Goal: Obtain resource: Download file/media

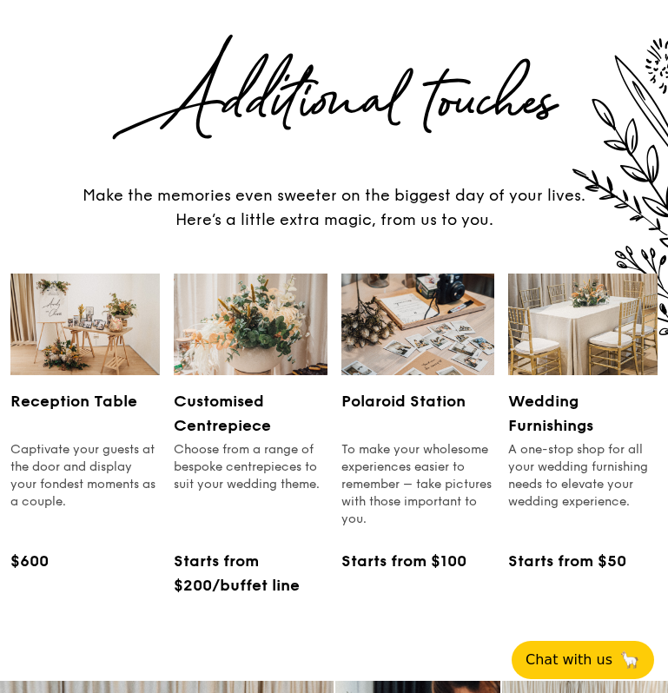
scroll to position [1797, 0]
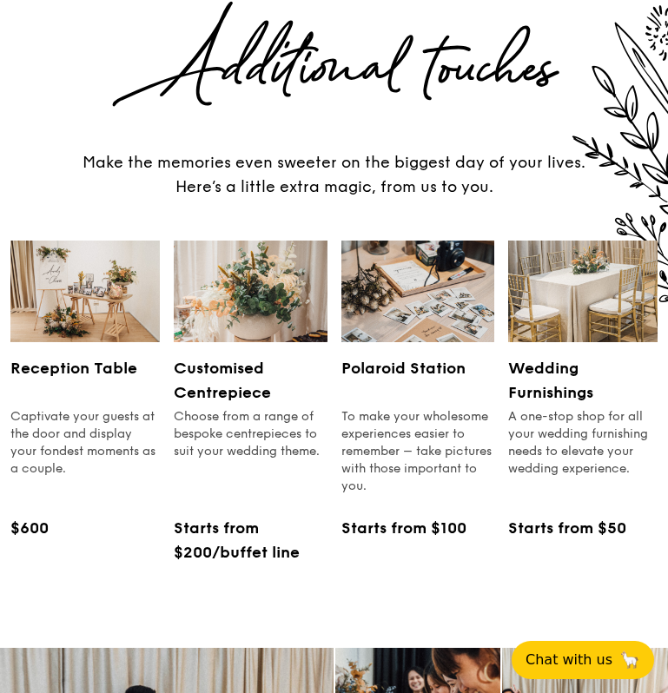
click at [556, 356] on h3 "Wedding Furnishings" at bounding box center [582, 380] width 149 height 49
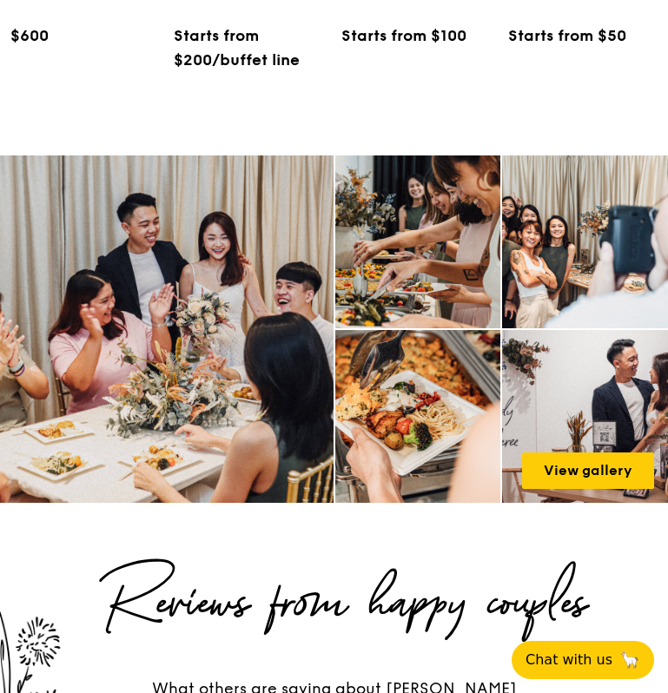
scroll to position [2346, 0]
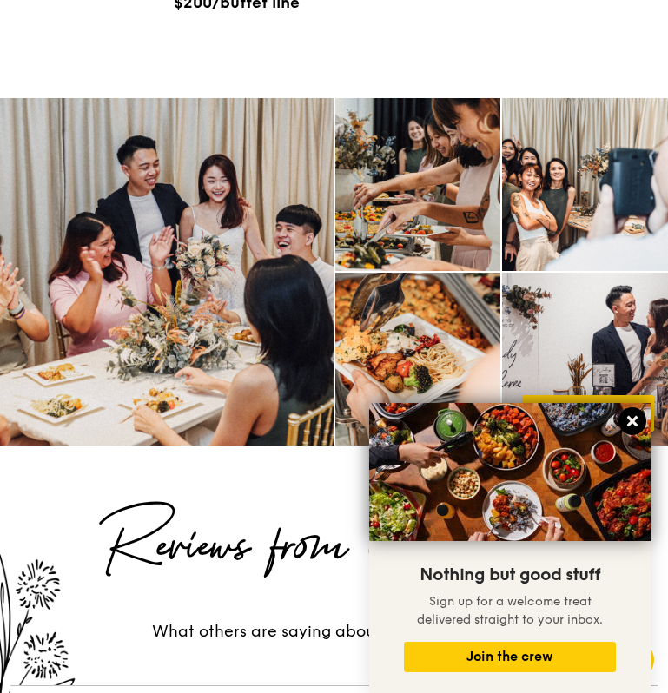
click at [636, 426] on icon at bounding box center [632, 421] width 16 height 16
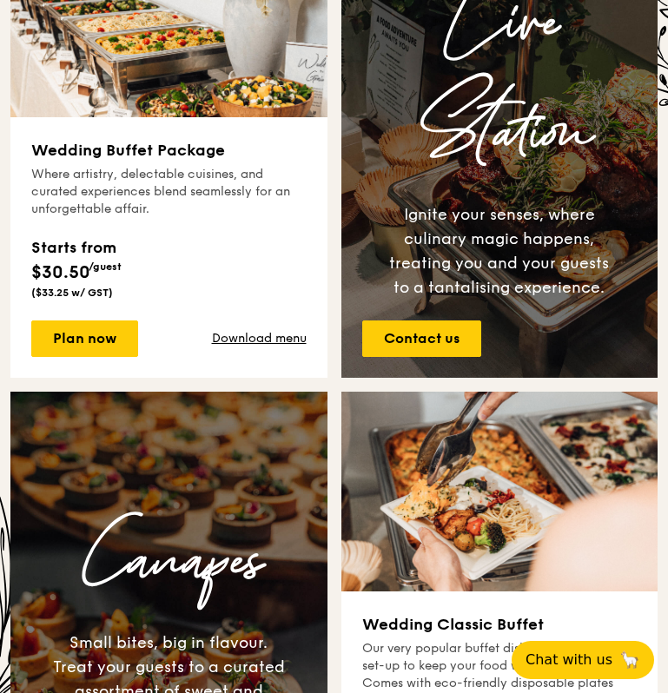
scroll to position [933, 0]
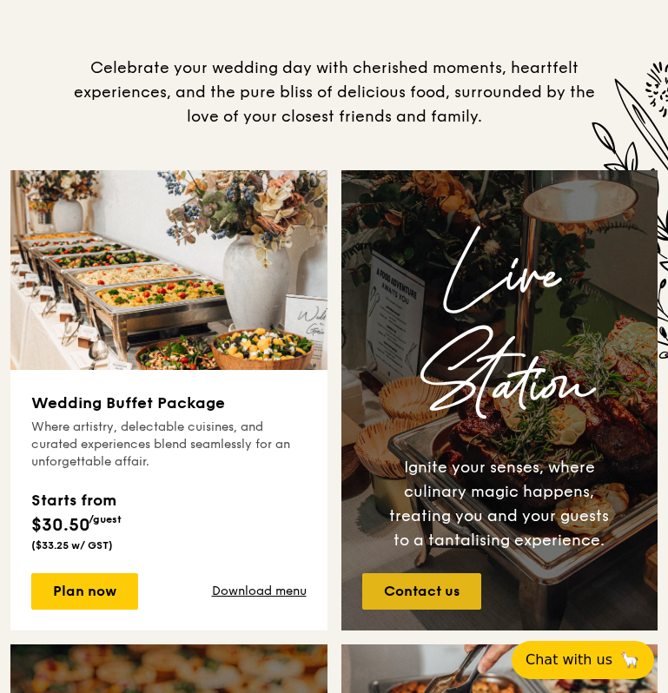
click at [439, 587] on link "Contact us" at bounding box center [421, 591] width 119 height 36
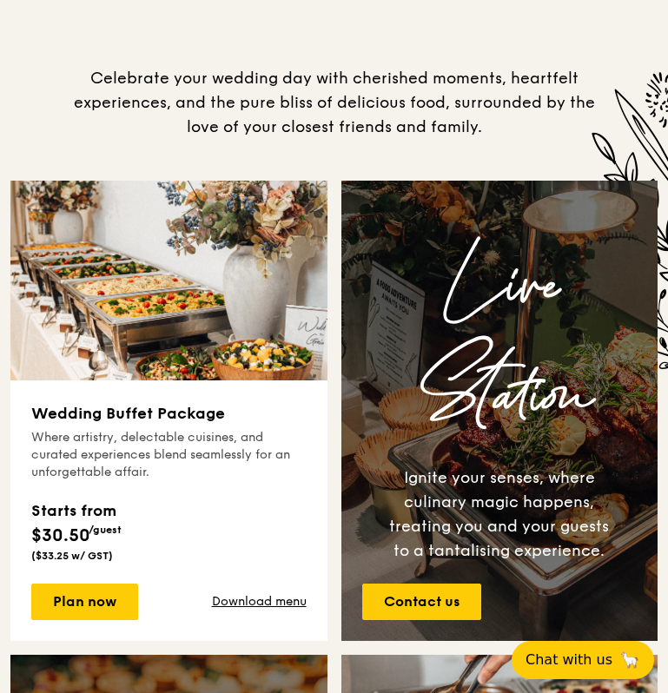
scroll to position [568, 0]
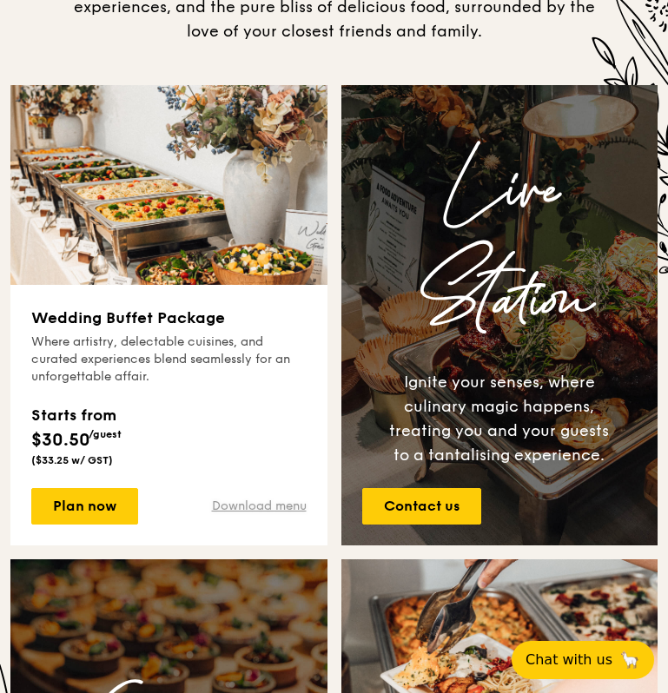
click at [276, 509] on link "Download menu" at bounding box center [259, 506] width 95 height 17
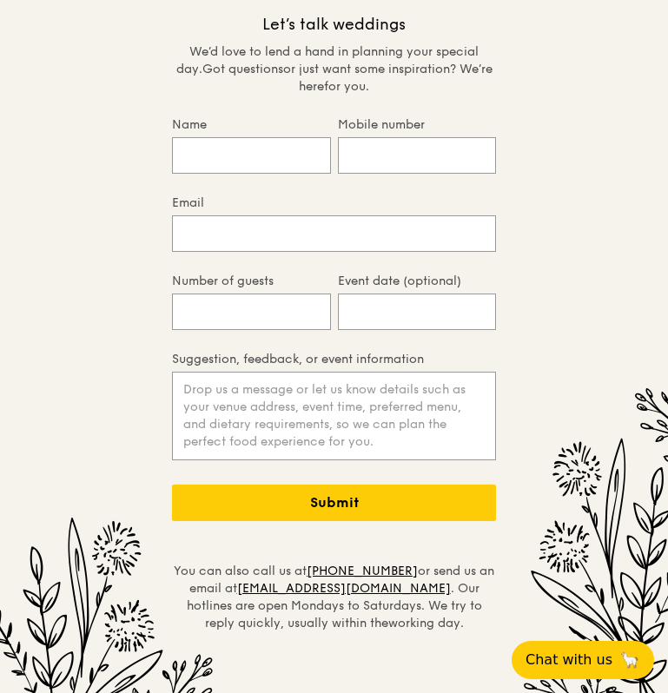
scroll to position [3844, 0]
